Goal: Task Accomplishment & Management: Manage account settings

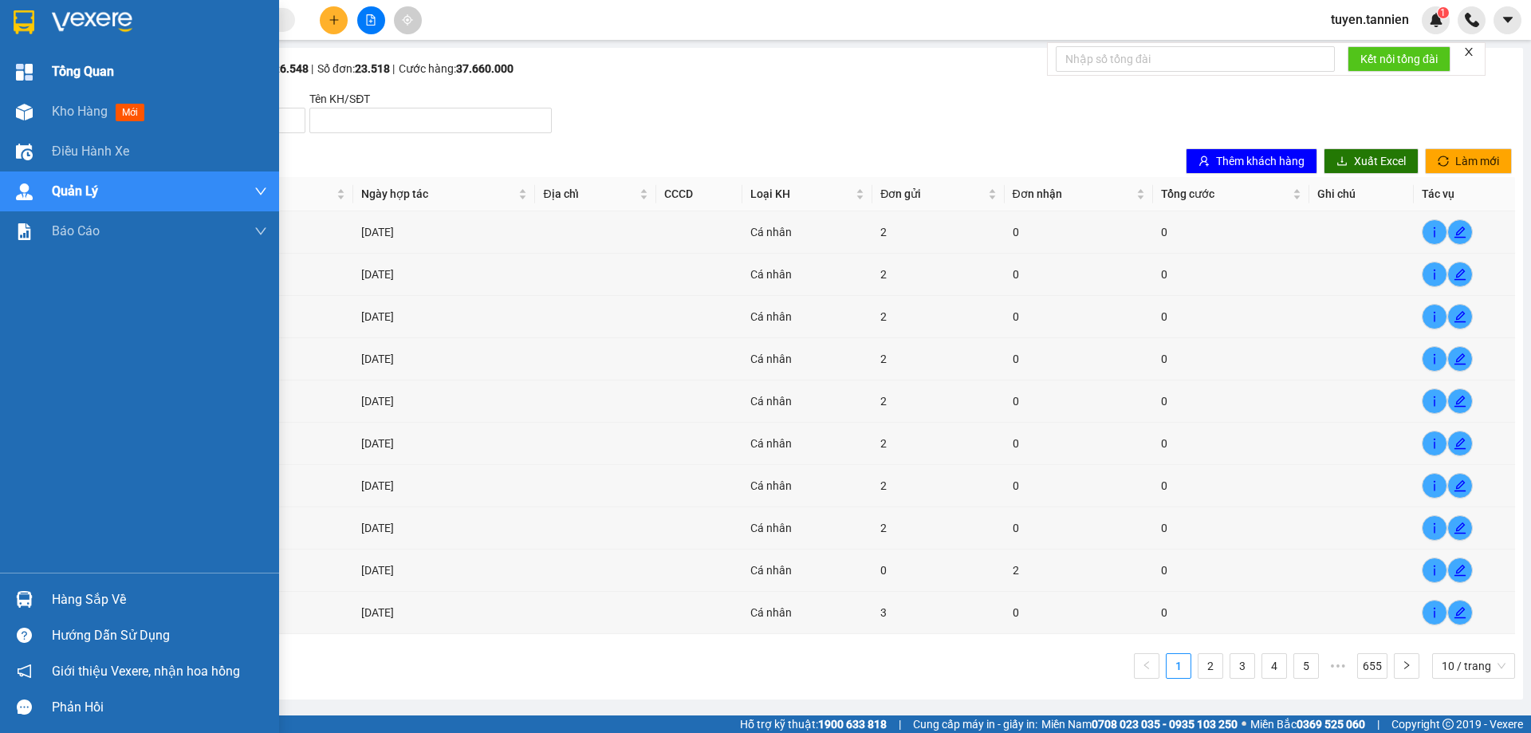
click at [96, 77] on span "Tổng Quan" at bounding box center [83, 71] width 62 height 20
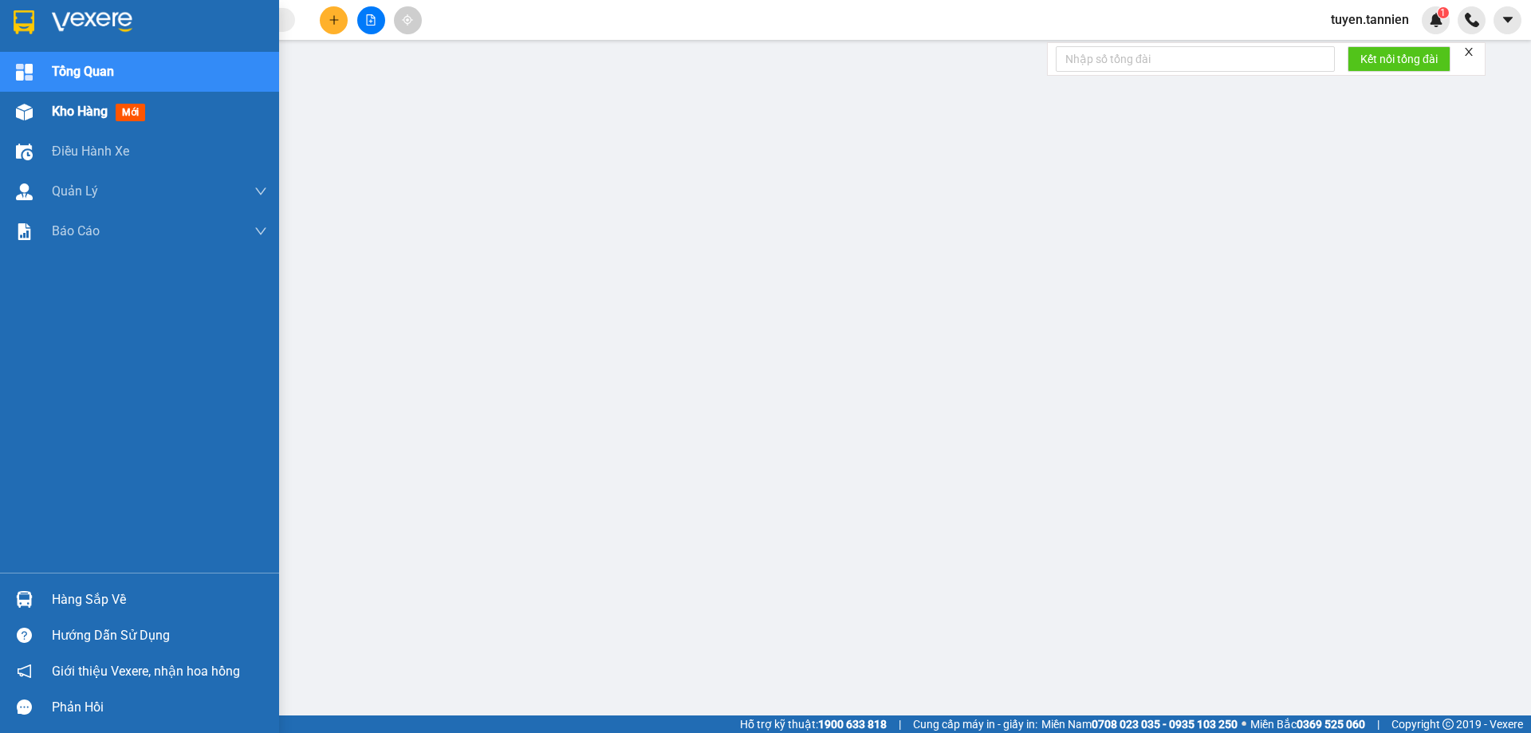
click at [79, 121] on div "Kho hàng mới" at bounding box center [102, 111] width 100 height 20
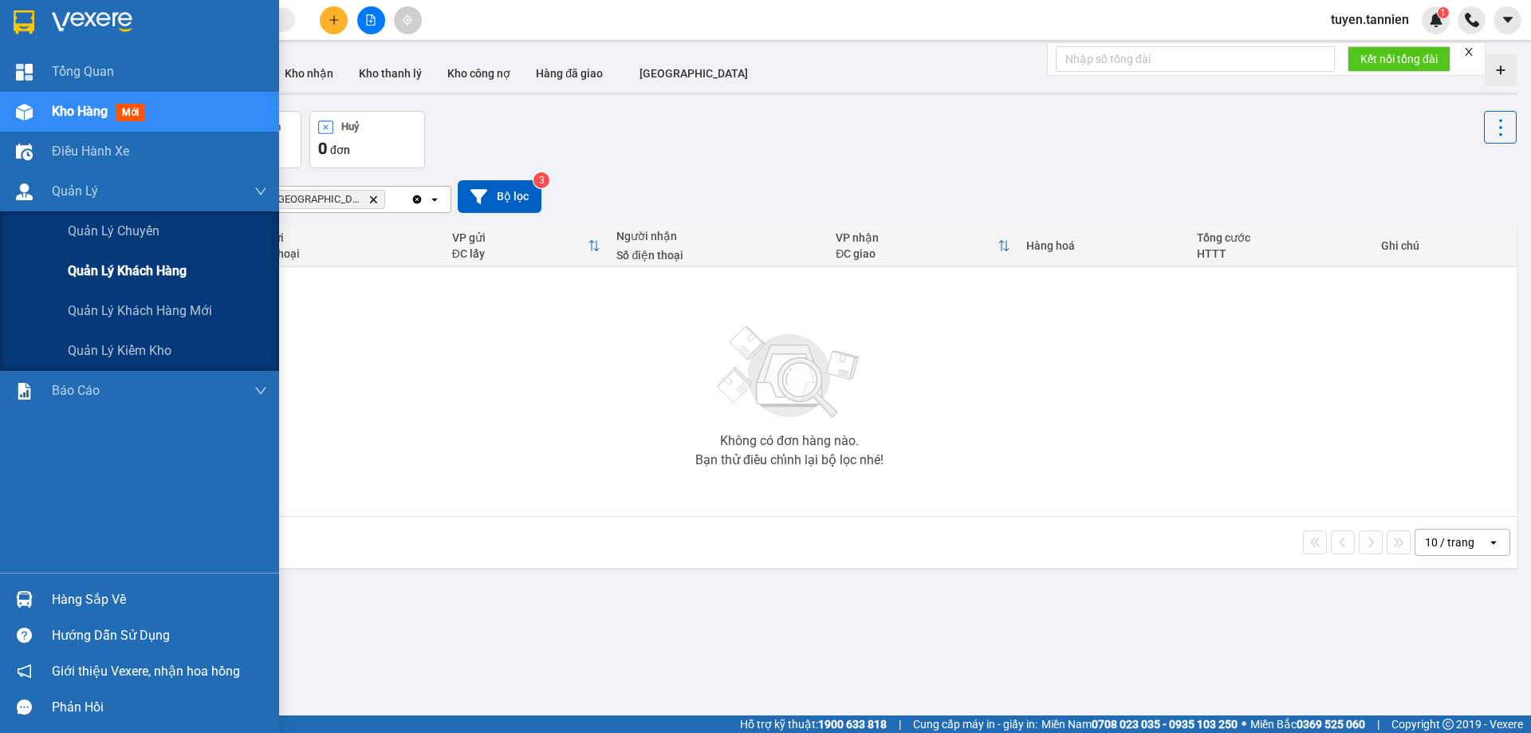
click at [132, 278] on span "Quản lý khách hàng" at bounding box center [127, 271] width 119 height 20
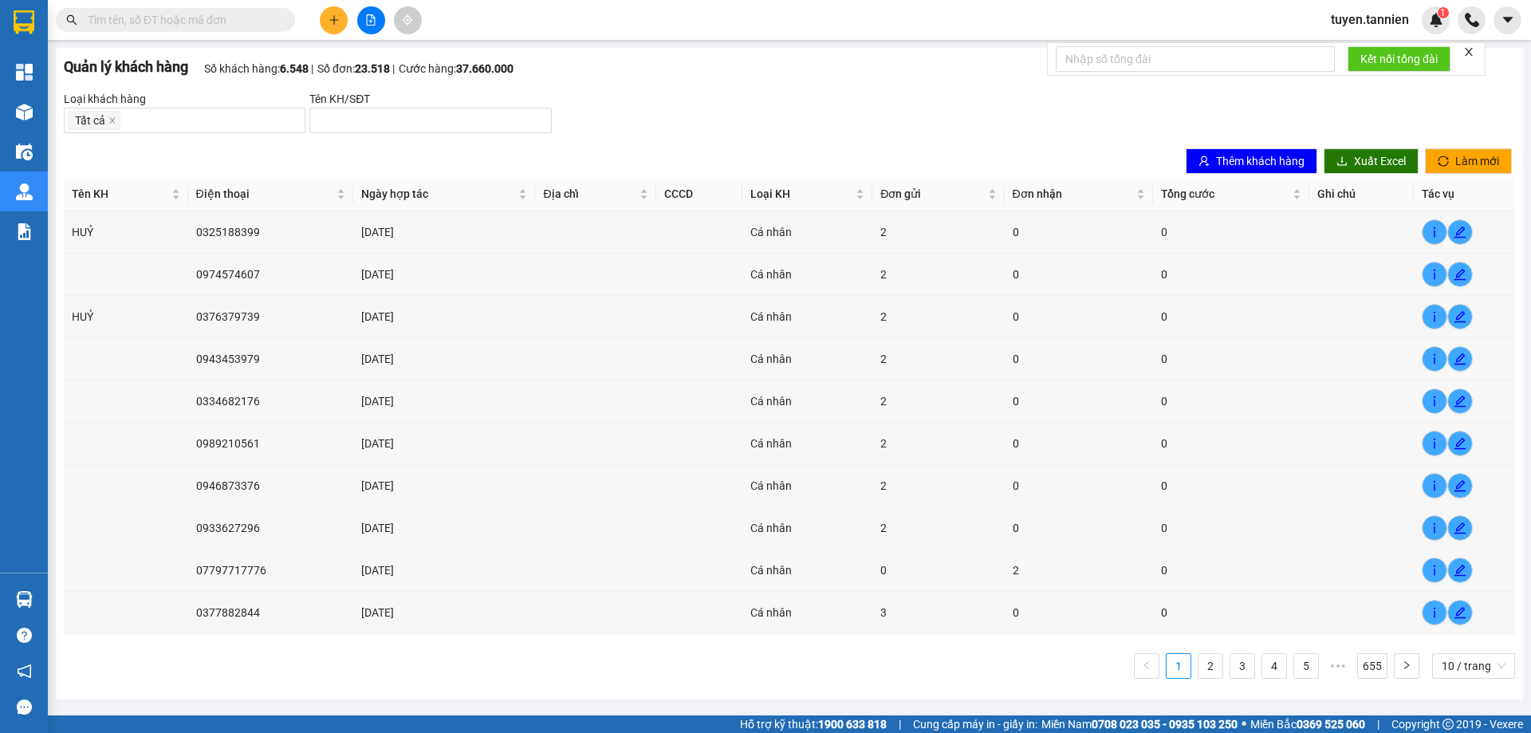
click at [655, 109] on div "Loại khách hàng Tất cả Tên KH/SĐT" at bounding box center [789, 111] width 1451 height 43
click at [620, 114] on div "Loại khách hàng Tất cả Tên KH/SĐT" at bounding box center [789, 111] width 1451 height 43
click at [739, 665] on link "655" at bounding box center [1372, 666] width 29 height 24
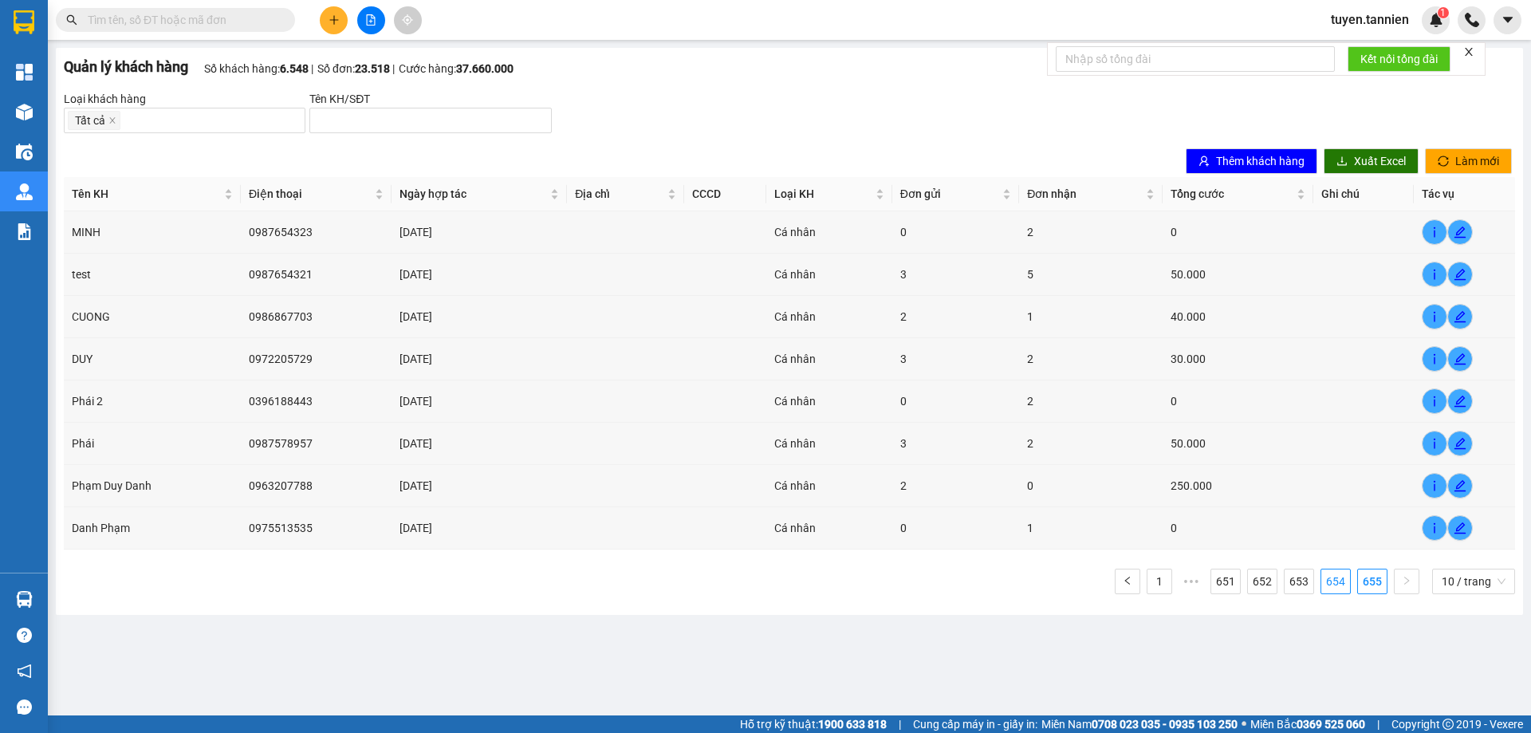
click at [739, 578] on link "654" at bounding box center [1335, 581] width 29 height 24
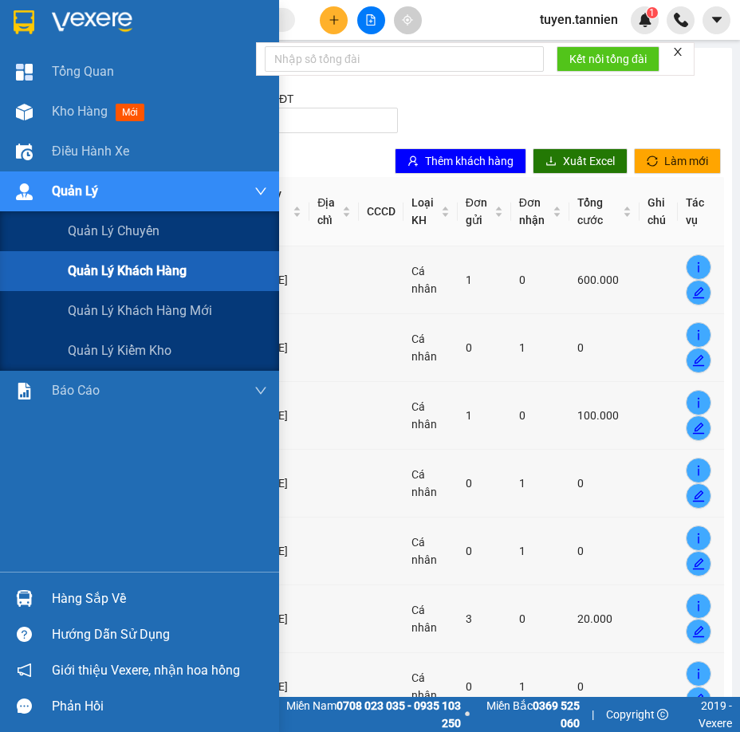
click at [145, 265] on span "Quản lý khách hàng" at bounding box center [127, 271] width 119 height 20
click at [138, 285] on div "Quản lý khách hàng" at bounding box center [167, 271] width 199 height 40
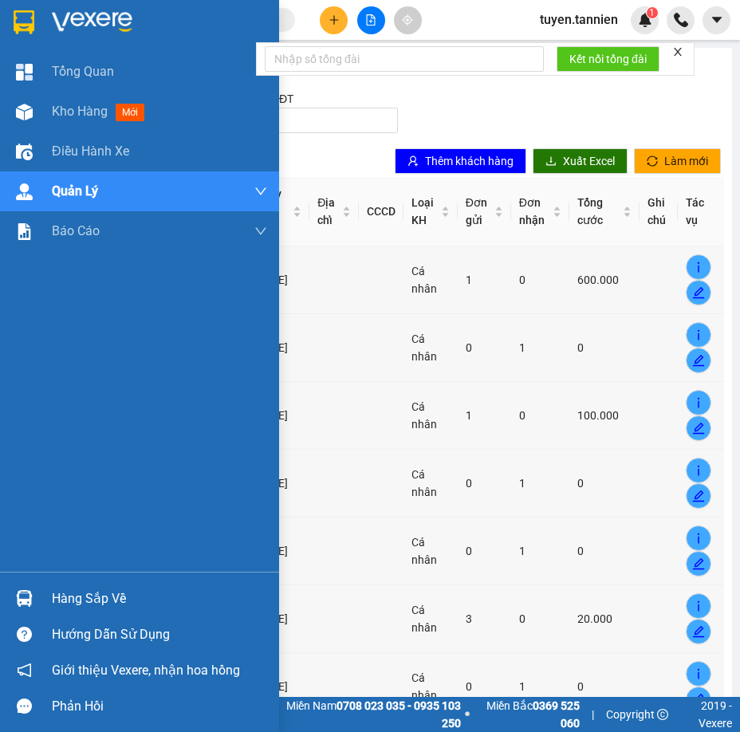
click at [6, 463] on div "Tổng Quan Kho hàng mới Điều hành xe Quản [PERSON_NAME] lý chuyến Quản lý khách …" at bounding box center [139, 312] width 279 height 520
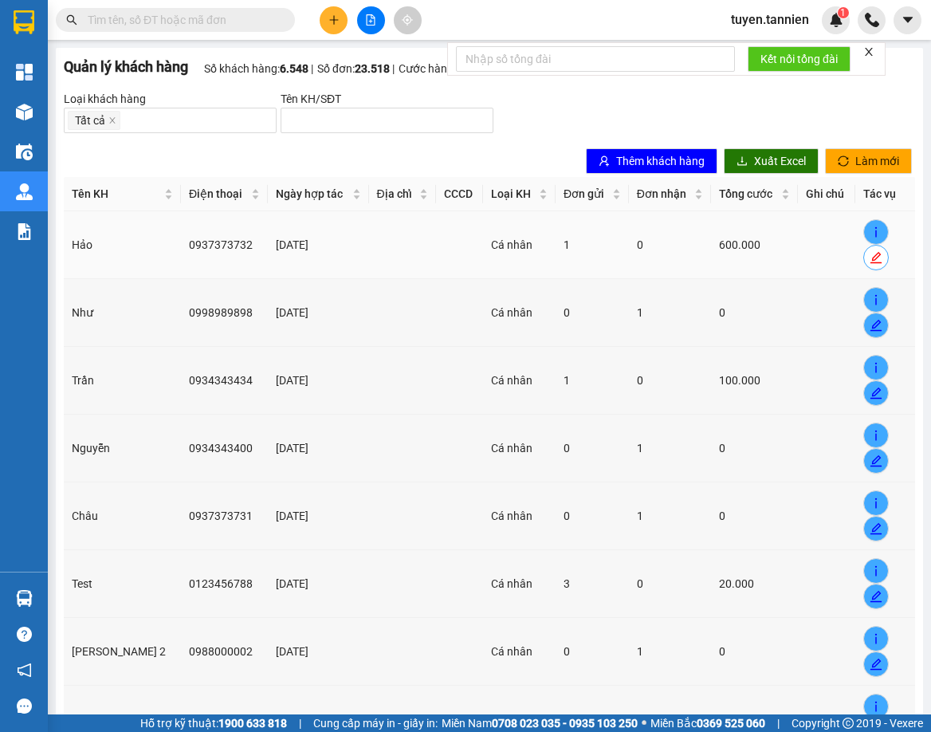
click at [739, 258] on span "edit" at bounding box center [876, 257] width 24 height 13
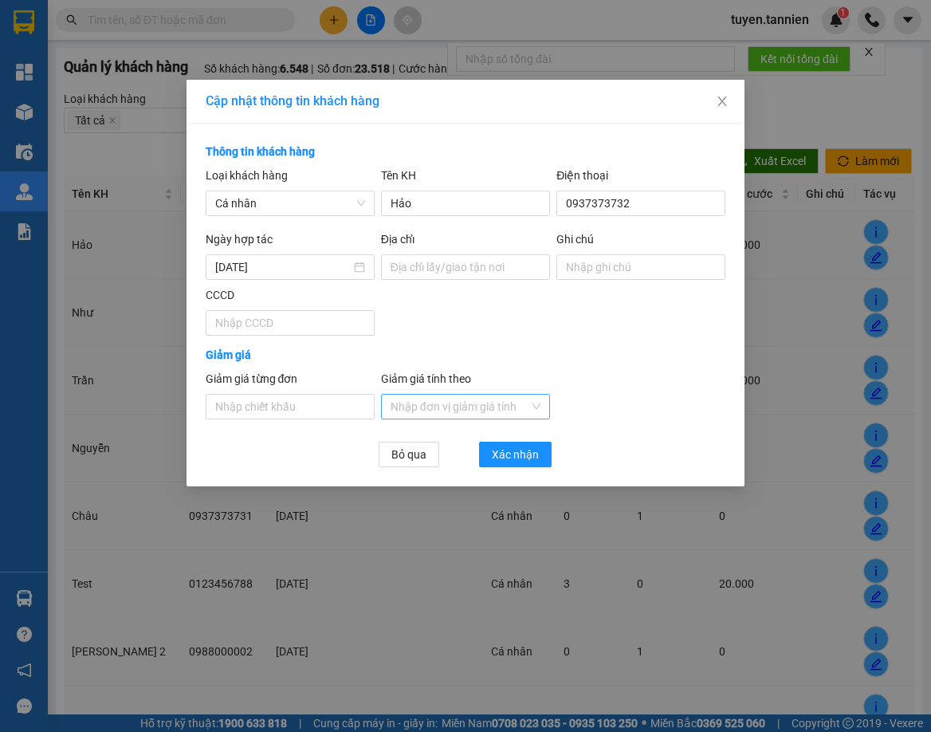
click at [474, 401] on input "Giảm giá tính theo" at bounding box center [460, 407] width 139 height 24
click at [476, 400] on input "Giảm giá tính theo" at bounding box center [460, 407] width 139 height 24
drag, startPoint x: 713, startPoint y: 108, endPoint x: 703, endPoint y: 112, distance: 11.1
click at [711, 108] on span "Close" at bounding box center [722, 102] width 45 height 45
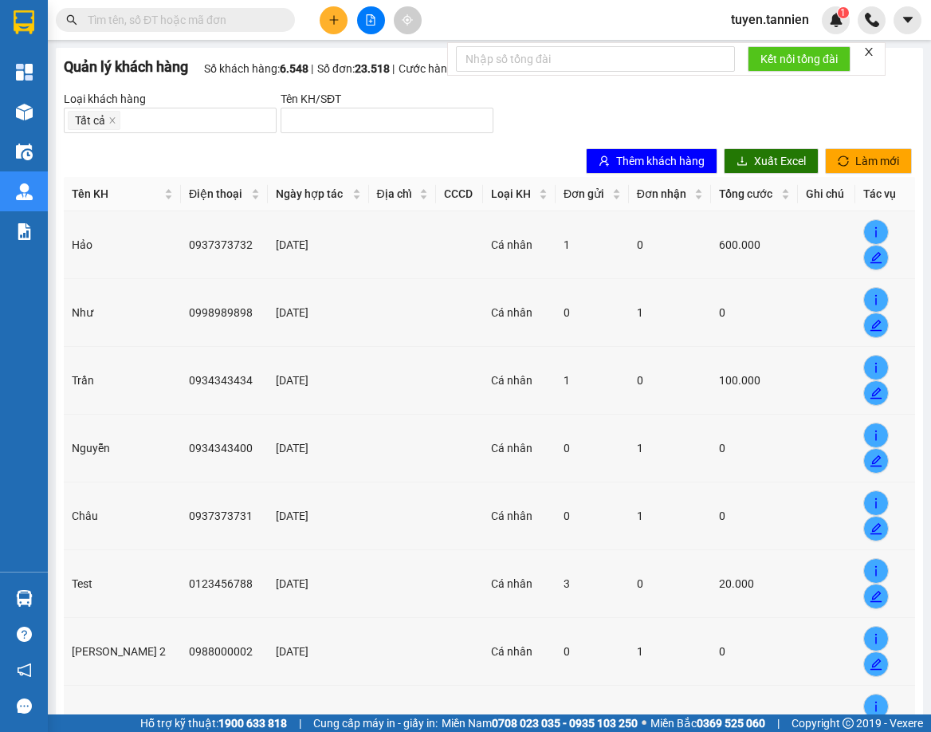
click at [462, 157] on div "Thêm khách hàng Xuất Excel Làm mới" at bounding box center [489, 161] width 864 height 32
